Goal: Leave review/rating: Share an evaluation or opinion about a product, service, or content

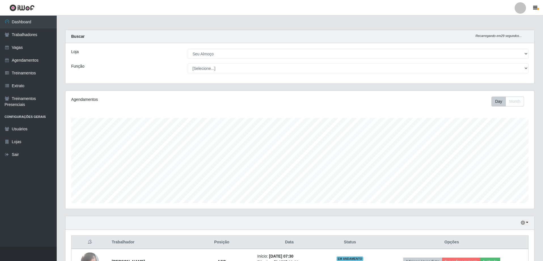
select select "431"
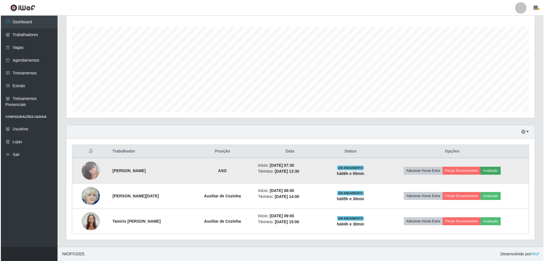
scroll to position [118, 469]
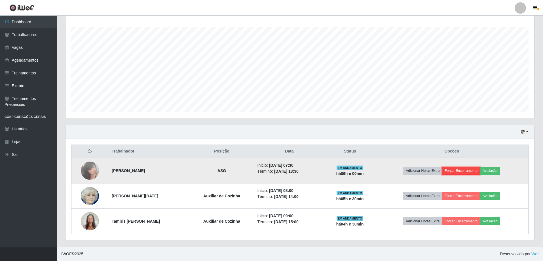
click at [476, 171] on button "Forçar Encerramento" at bounding box center [461, 170] width 38 height 8
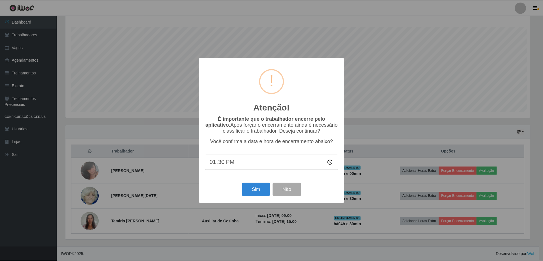
scroll to position [118, 466]
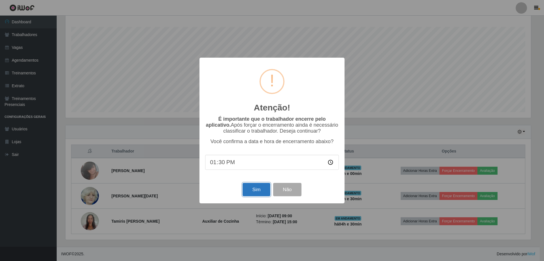
click at [251, 195] on button "Sim" at bounding box center [257, 189] width 28 height 13
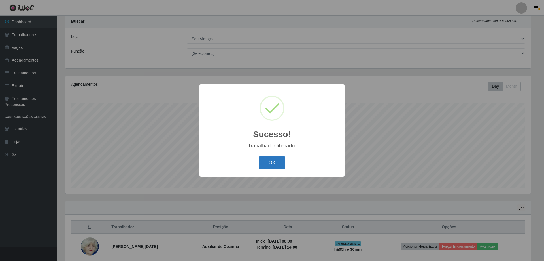
click at [275, 168] on button "OK" at bounding box center [272, 162] width 26 height 13
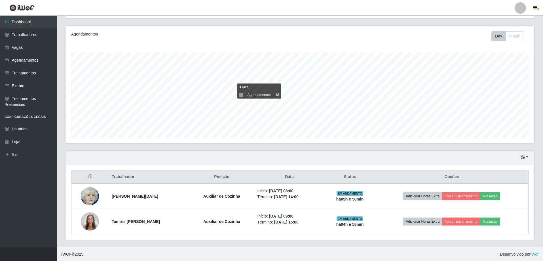
scroll to position [66, 0]
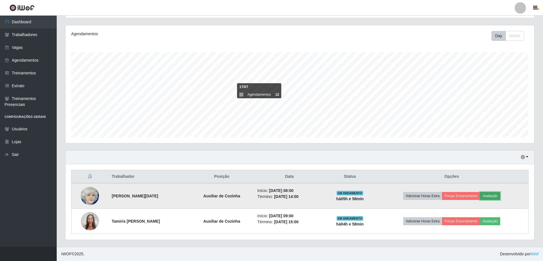
click at [497, 193] on button "Avaliação" at bounding box center [490, 196] width 20 height 8
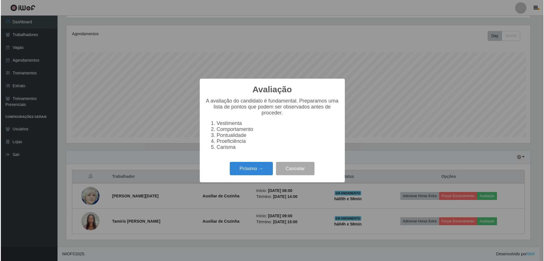
scroll to position [118, 466]
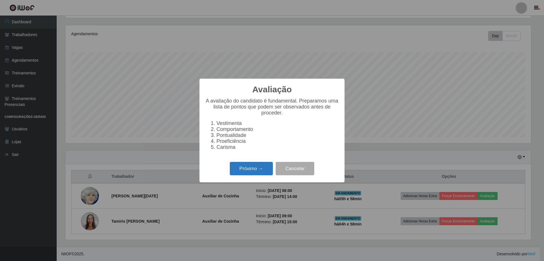
click at [252, 172] on button "Próximo →" at bounding box center [251, 168] width 43 height 13
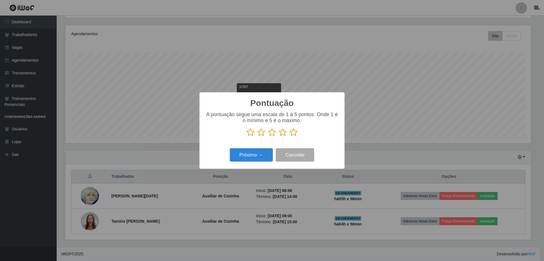
click at [292, 135] on icon at bounding box center [294, 132] width 8 height 9
click at [290, 136] on input "radio" at bounding box center [290, 136] width 0 height 0
click at [249, 153] on button "Próximo →" at bounding box center [251, 154] width 43 height 13
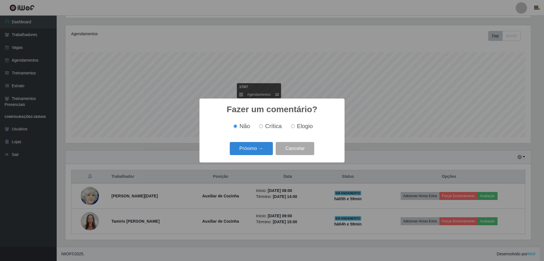
click at [299, 127] on span "Elogio" at bounding box center [305, 126] width 16 height 6
click at [295, 127] on input "Elogio" at bounding box center [293, 126] width 4 height 4
radio input "true"
click at [246, 147] on button "Próximo →" at bounding box center [251, 148] width 43 height 13
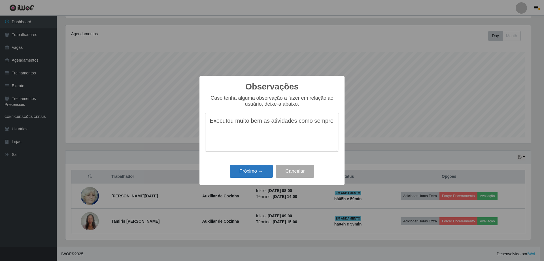
type textarea "Executou muito bem as atividades como sempre"
click at [250, 174] on button "Próximo →" at bounding box center [251, 170] width 43 height 13
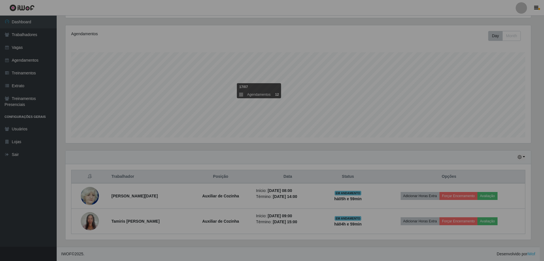
scroll to position [118, 469]
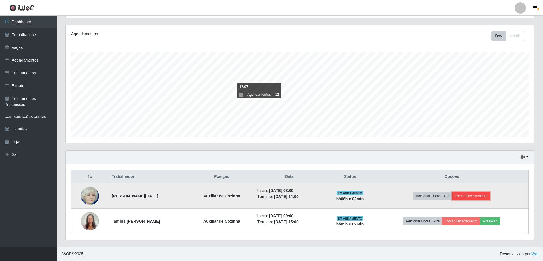
click at [463, 196] on button "Forçar Encerramento" at bounding box center [471, 196] width 38 height 8
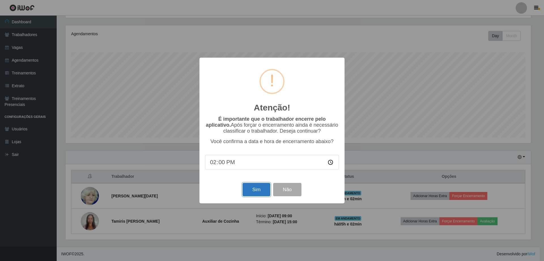
click at [253, 191] on button "Sim" at bounding box center [257, 189] width 28 height 13
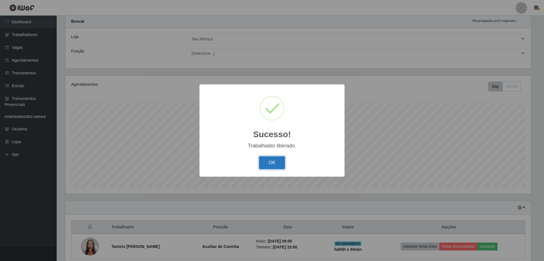
click at [278, 164] on button "OK" at bounding box center [272, 162] width 26 height 13
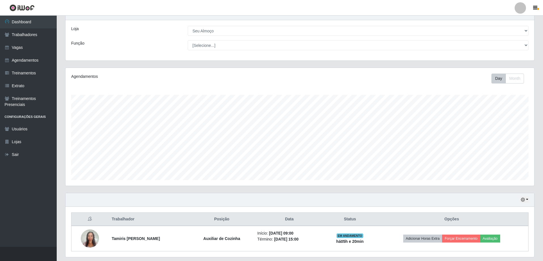
scroll to position [40, 0]
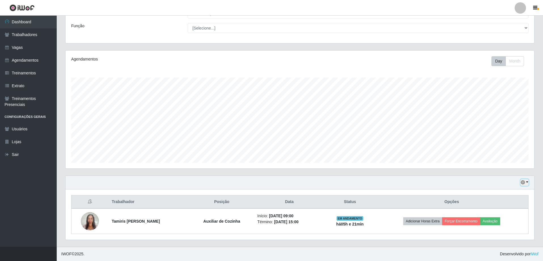
click at [523, 181] on icon "button" at bounding box center [523, 182] width 4 height 4
click at [514, 162] on button "1 Semana" at bounding box center [505, 161] width 45 height 12
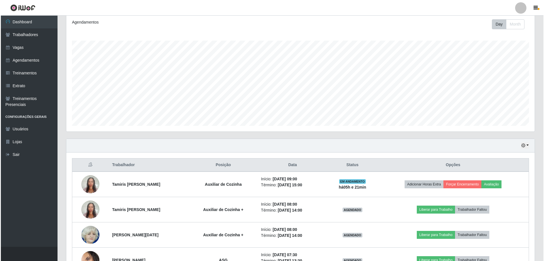
scroll to position [141, 0]
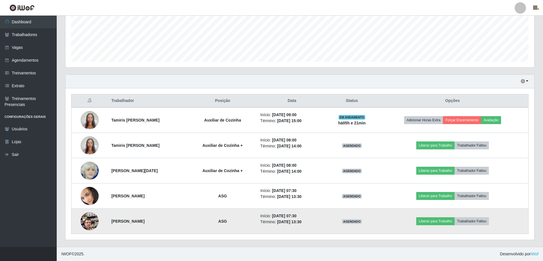
click at [94, 219] on img at bounding box center [90, 221] width 18 height 32
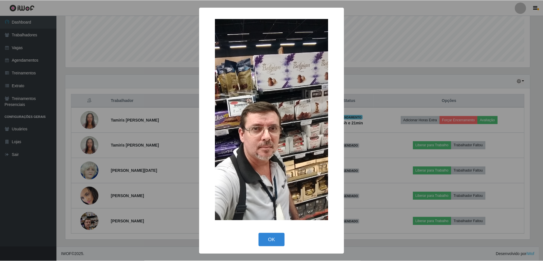
scroll to position [118, 466]
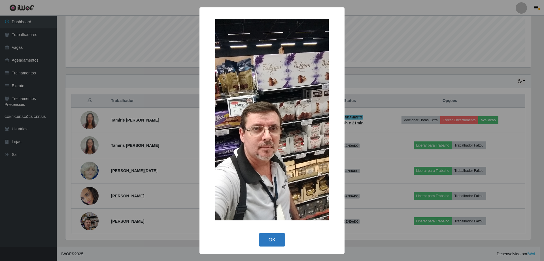
click at [282, 239] on button "OK" at bounding box center [272, 239] width 26 height 13
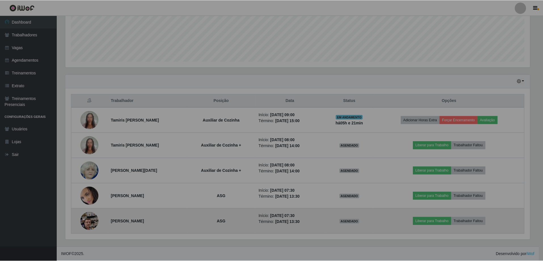
scroll to position [118, 469]
